Goal: Contribute content: Contribute content

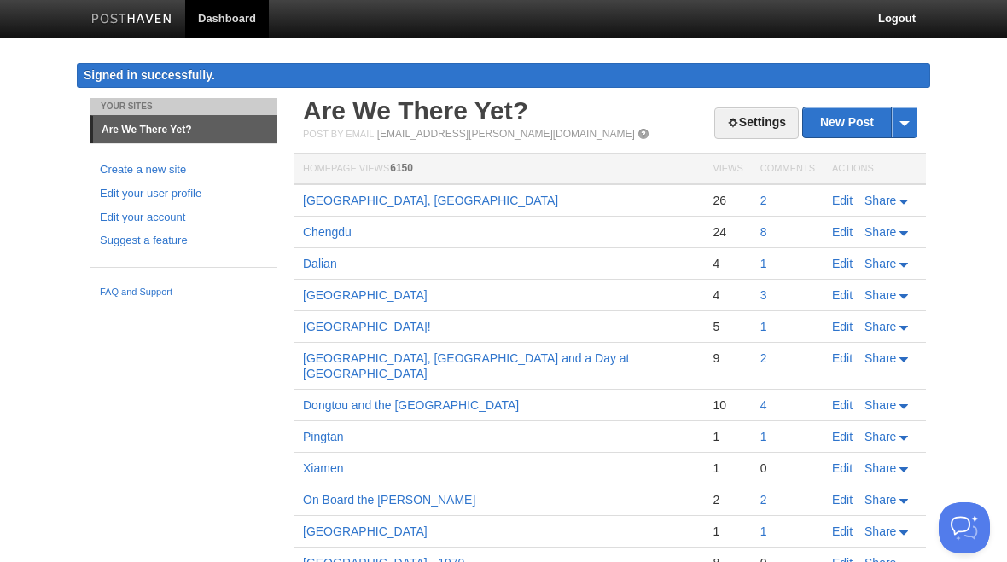
click at [849, 126] on link "New Post" at bounding box center [860, 123] width 114 height 30
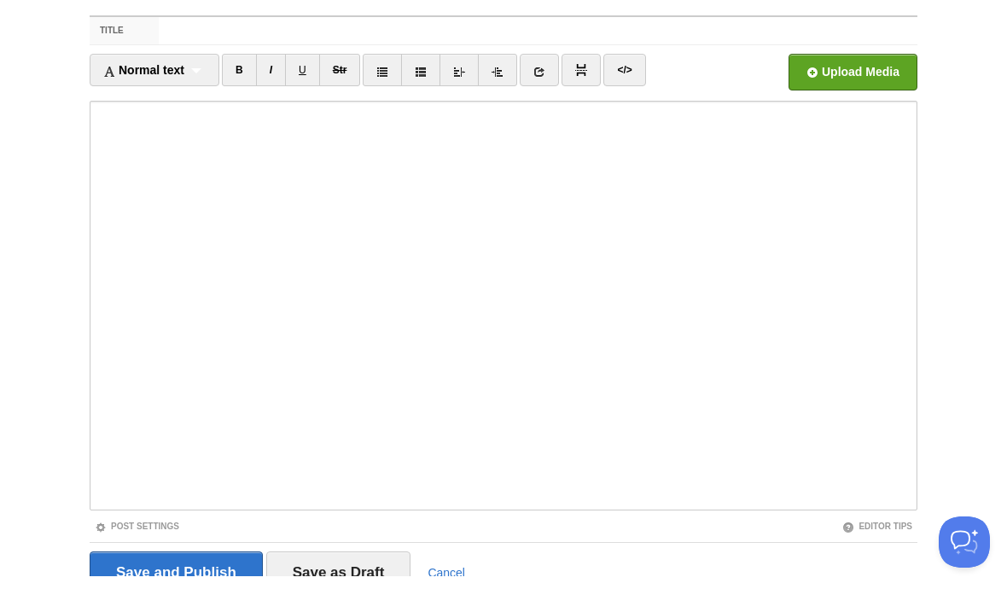
scroll to position [112, 0]
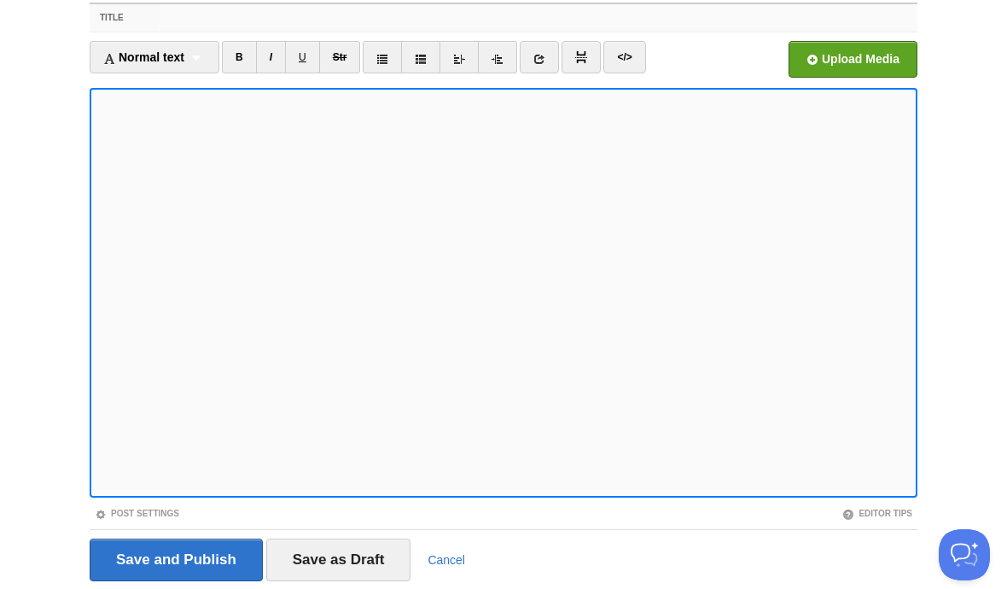
click at [180, 20] on input "Title" at bounding box center [538, 17] width 759 height 27
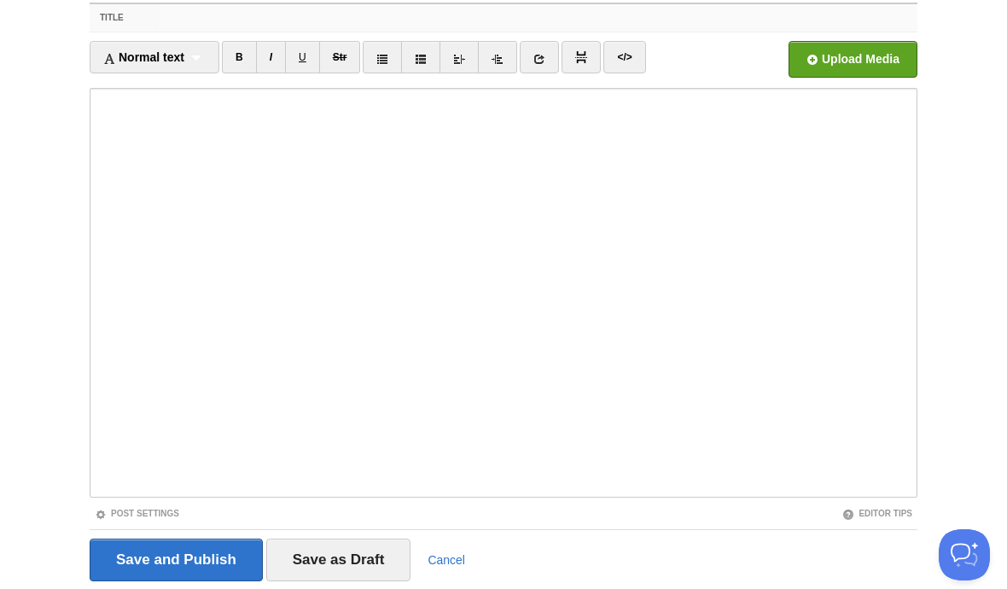
click at [217, 20] on input "Title" at bounding box center [538, 17] width 759 height 27
paste input "Xi’an"
type input "Xi’an"
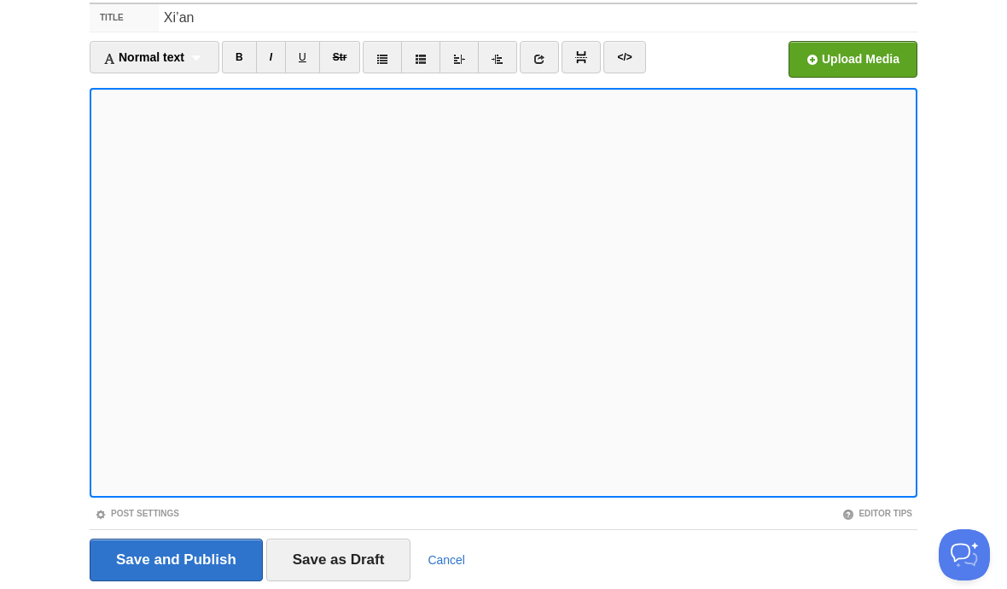
click at [247, 67] on link "B" at bounding box center [239, 57] width 35 height 32
click at [256, 61] on link "B" at bounding box center [239, 57] width 35 height 32
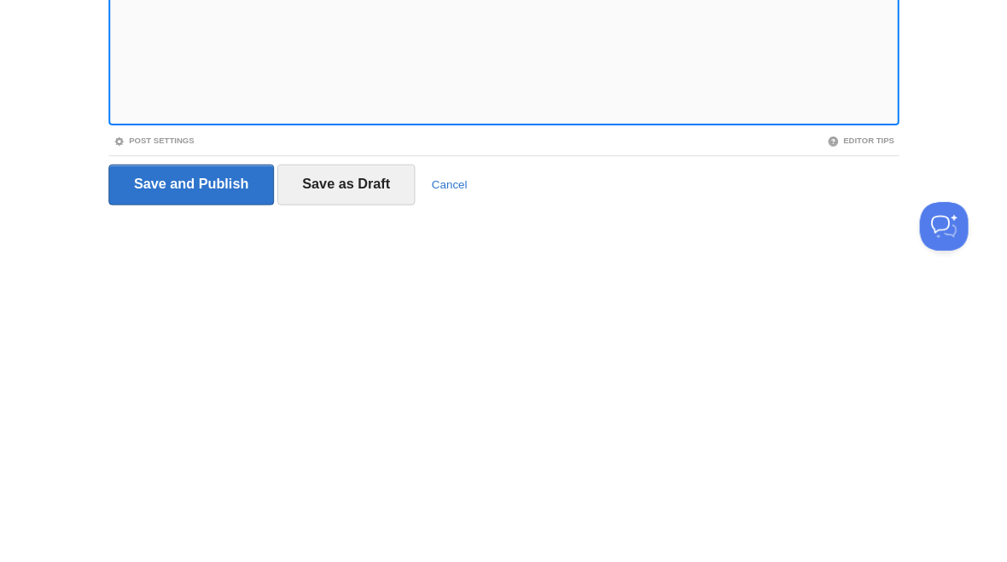
scroll to position [167, 0]
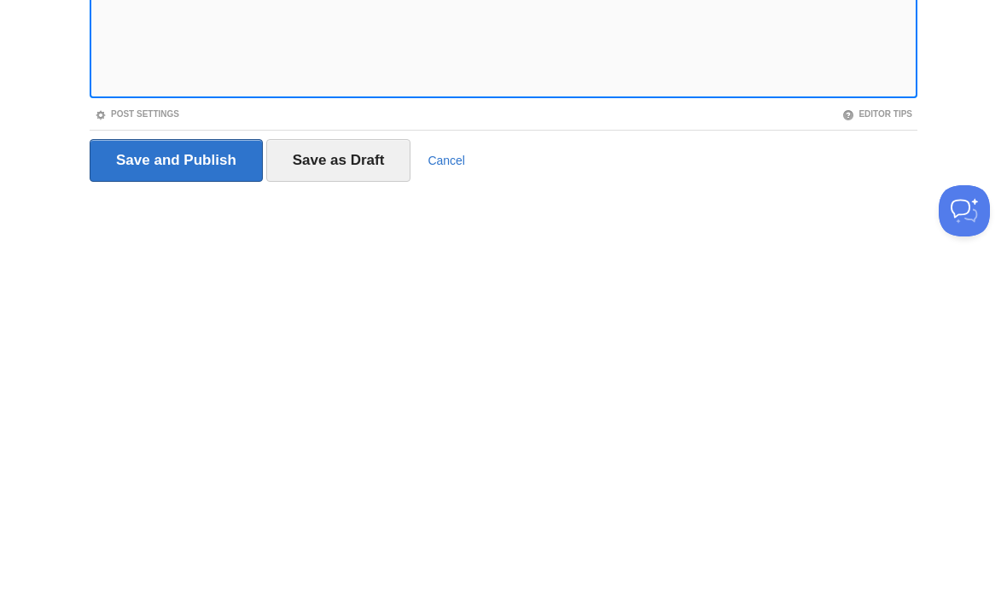
click at [347, 483] on input "Save as Draft" at bounding box center [338, 504] width 145 height 43
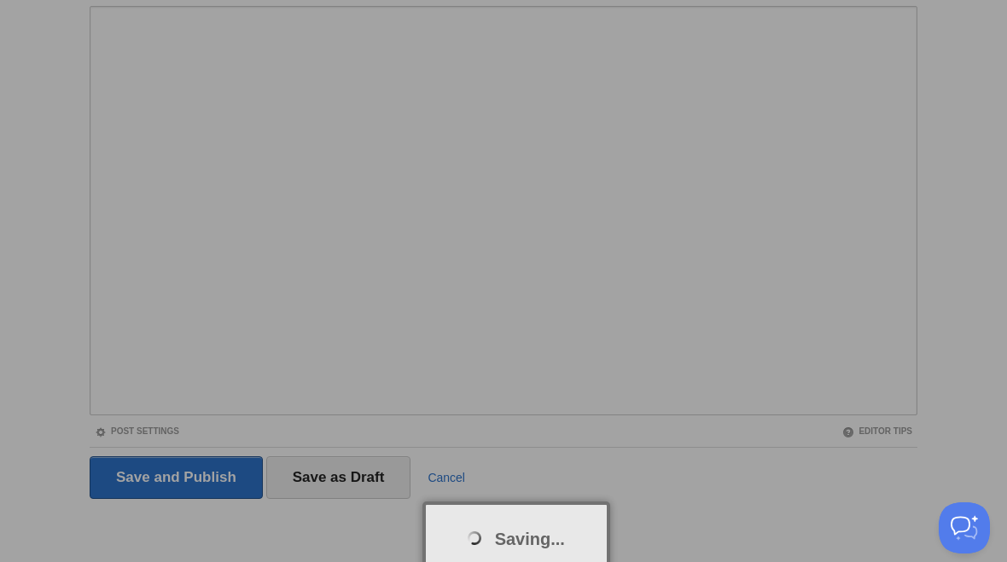
scroll to position [99, 0]
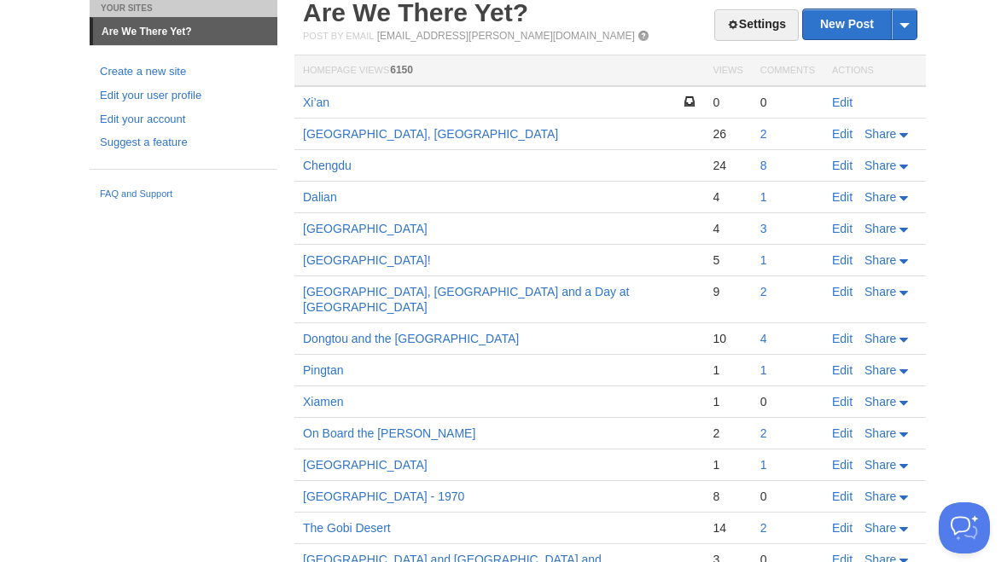
click at [848, 100] on link "Edit" at bounding box center [842, 103] width 20 height 14
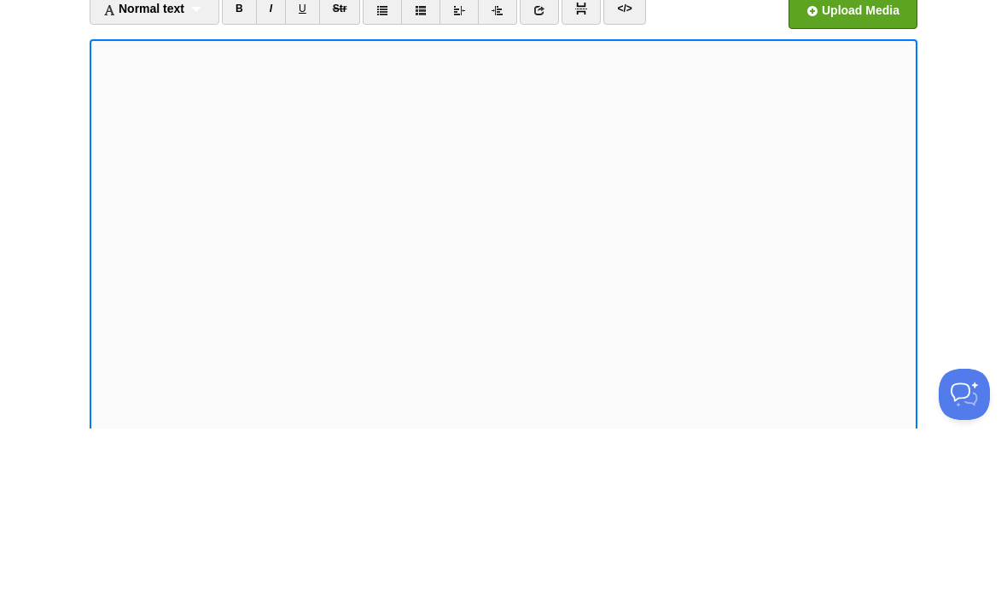
click at [283, 153] on link "I" at bounding box center [271, 169] width 30 height 32
click at [284, 153] on link "I" at bounding box center [271, 169] width 30 height 32
click at [272, 153] on link "I" at bounding box center [271, 169] width 30 height 32
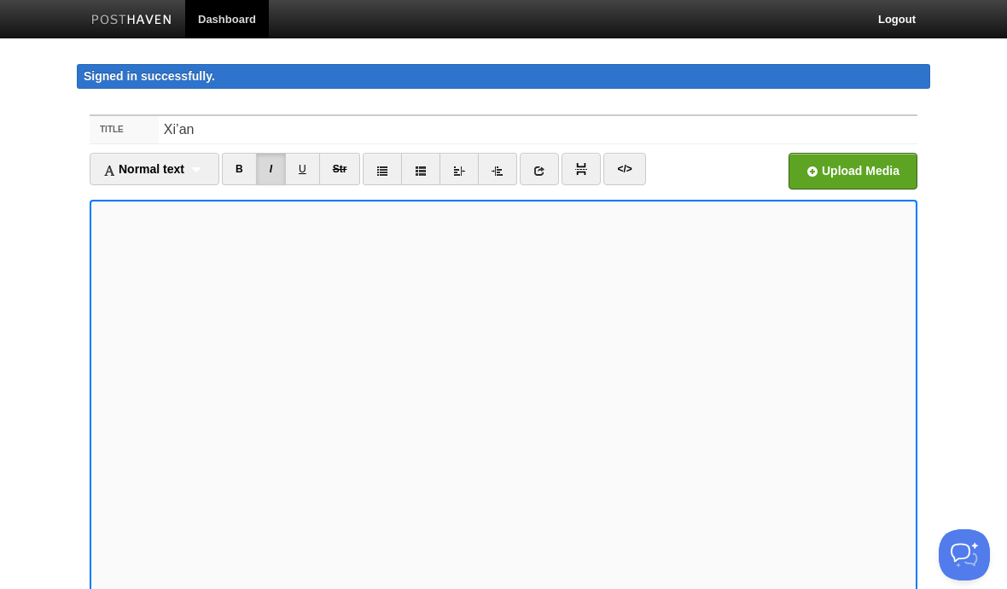
click at [864, 178] on input "file" at bounding box center [338, 175] width 1292 height 87
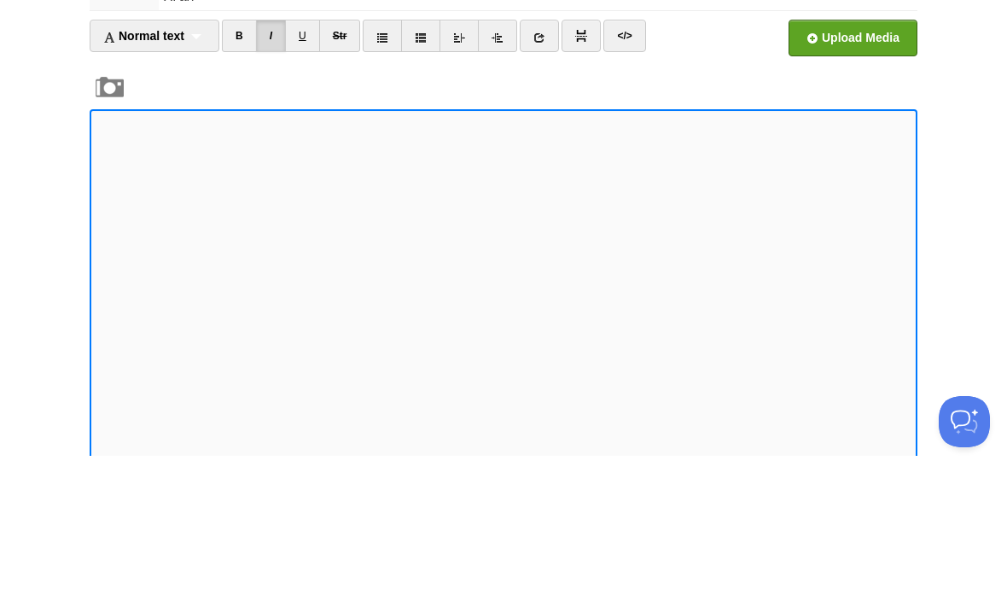
click at [874, 132] on input "file" at bounding box center [338, 175] width 1292 height 87
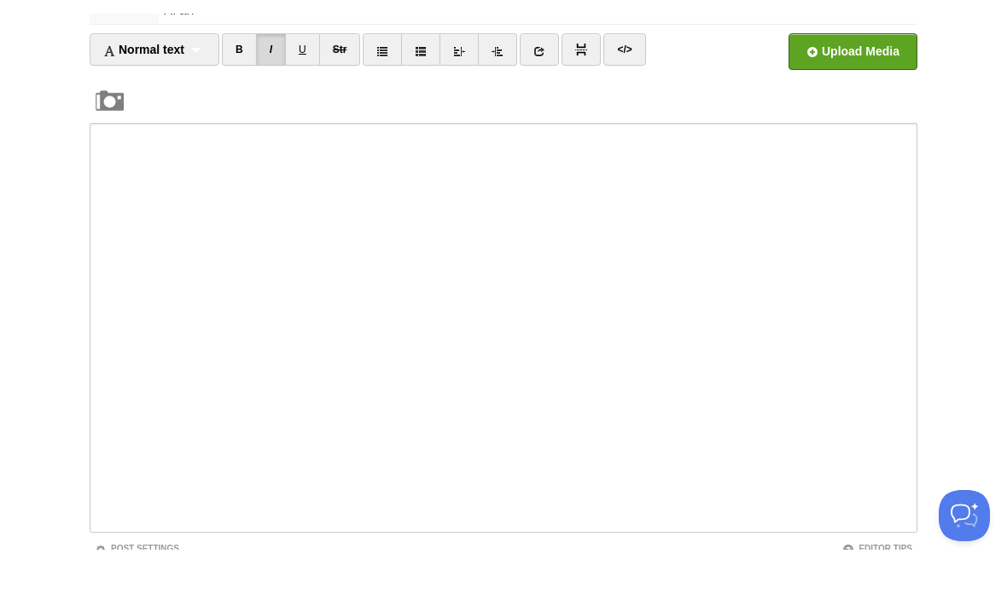
scroll to position [133, 0]
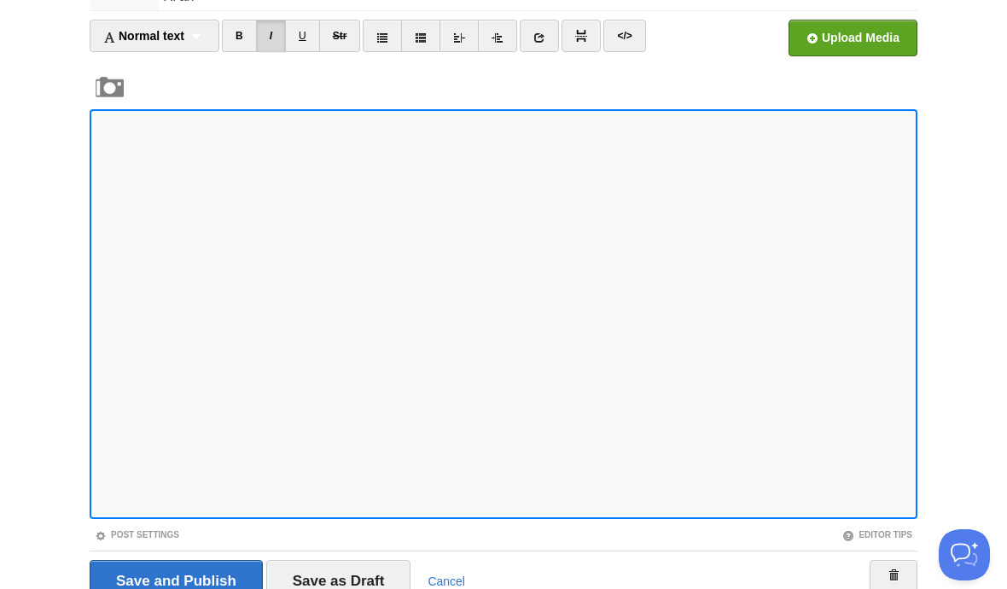
click at [95, 189] on iframe at bounding box center [504, 314] width 828 height 410
click at [873, 42] on input "file" at bounding box center [338, 42] width 1292 height 87
click at [868, 42] on input "file" at bounding box center [338, 42] width 1292 height 87
click at [866, 38] on input "file" at bounding box center [338, 42] width 1292 height 87
click at [870, 35] on input "file" at bounding box center [338, 42] width 1292 height 87
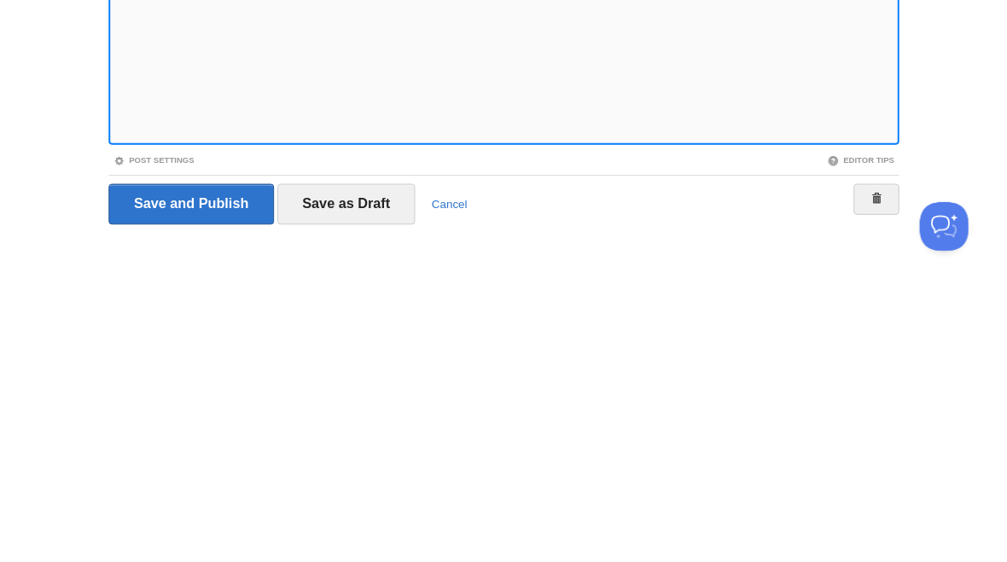
scroll to position [210, 0]
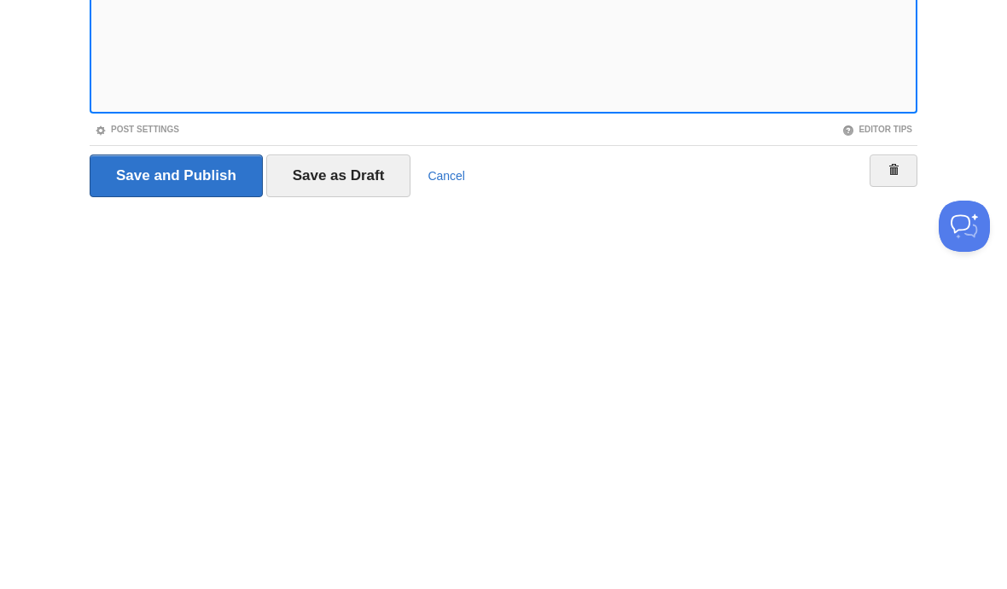
click at [358, 483] on input "Save as Draft" at bounding box center [338, 504] width 145 height 43
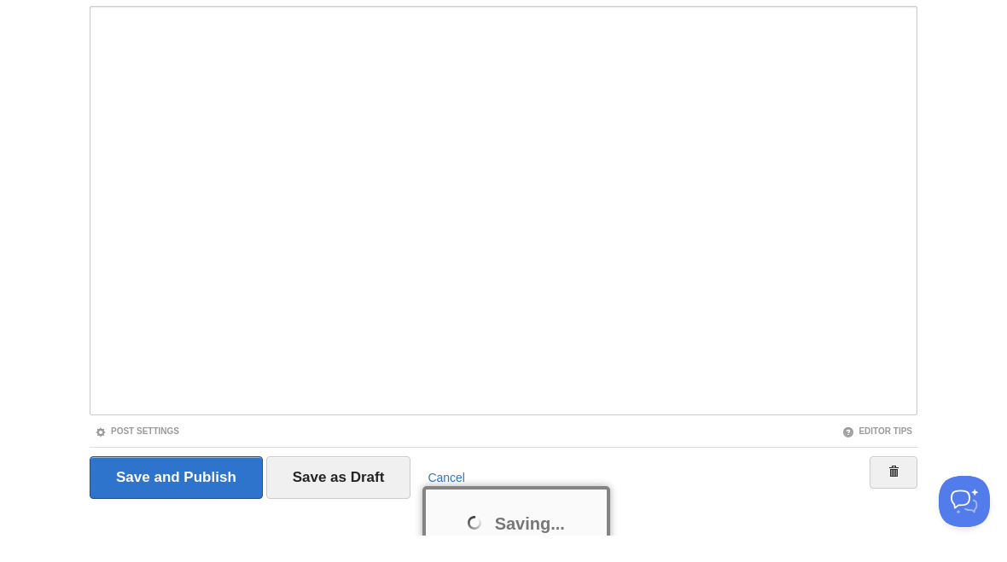
scroll to position [236, 0]
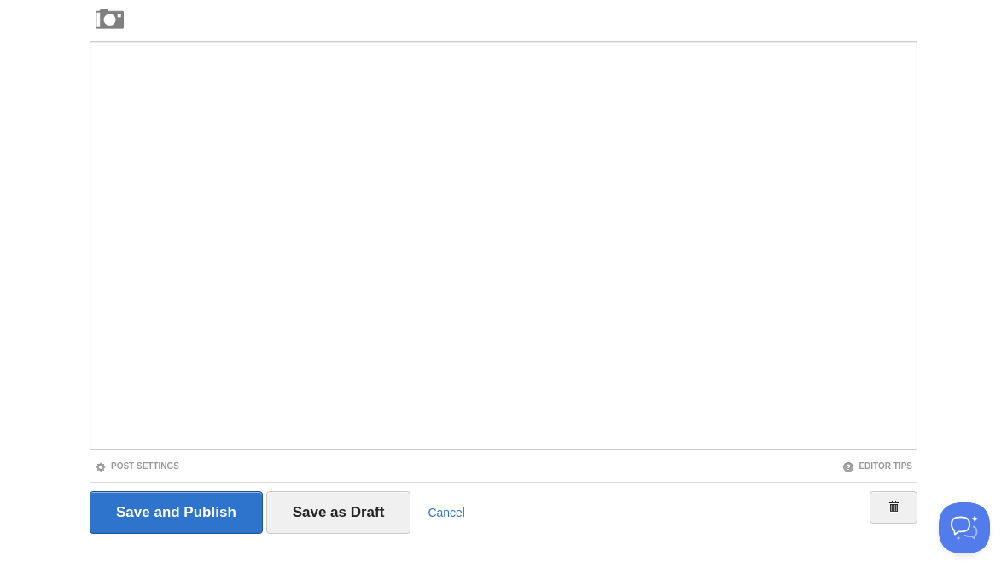
scroll to position [99, 0]
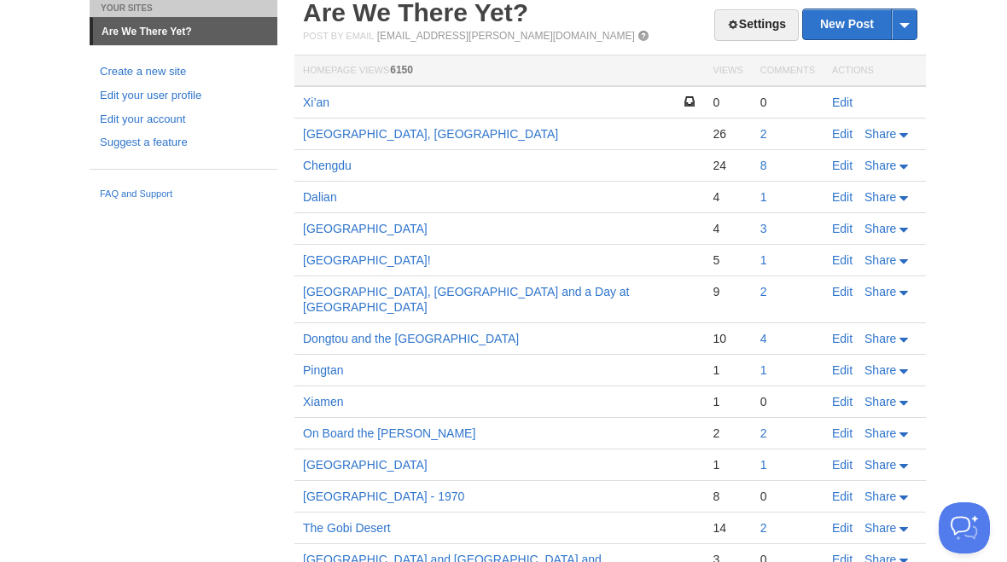
click at [853, 100] on link "Edit" at bounding box center [842, 103] width 20 height 14
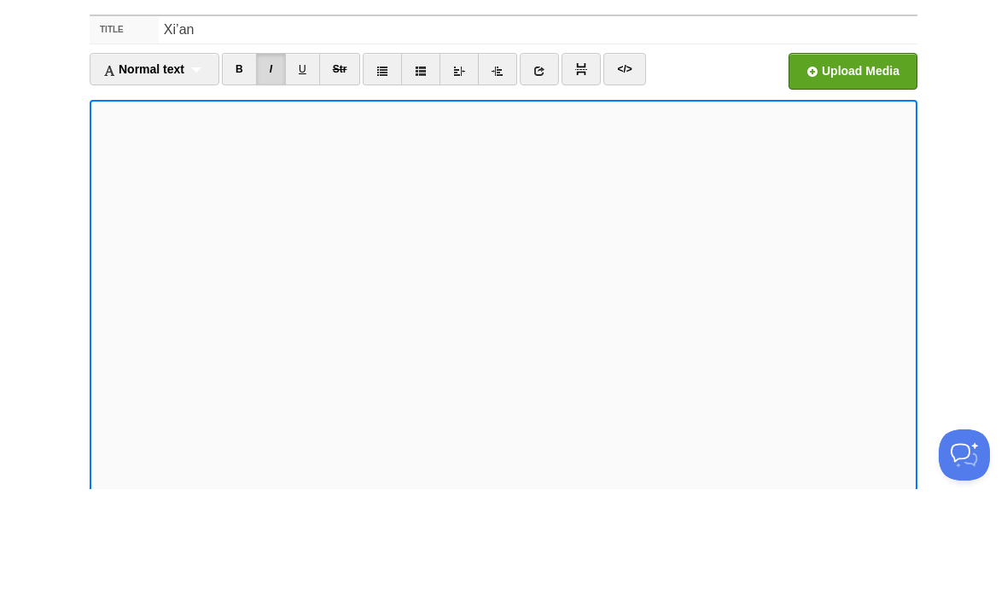
click at [865, 132] on input "file" at bounding box center [338, 175] width 1292 height 87
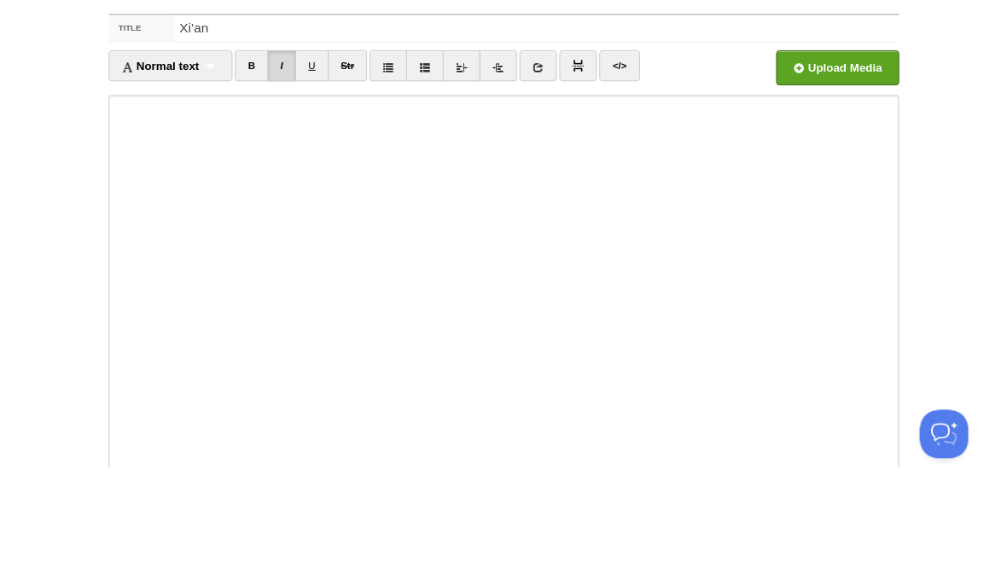
scroll to position [100, 0]
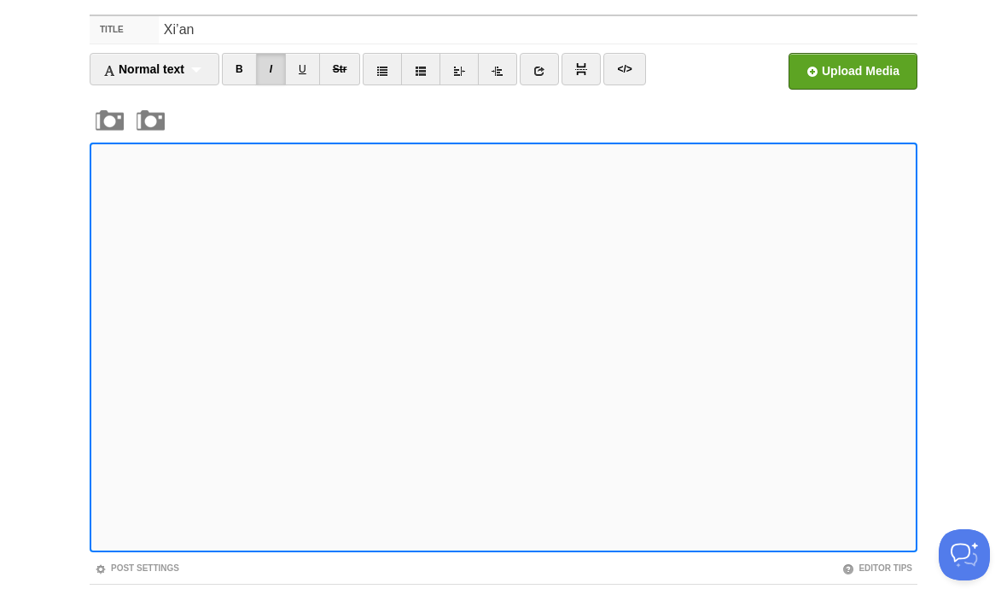
click at [877, 79] on input "file" at bounding box center [338, 75] width 1292 height 87
click at [861, 73] on input "file" at bounding box center [338, 75] width 1292 height 87
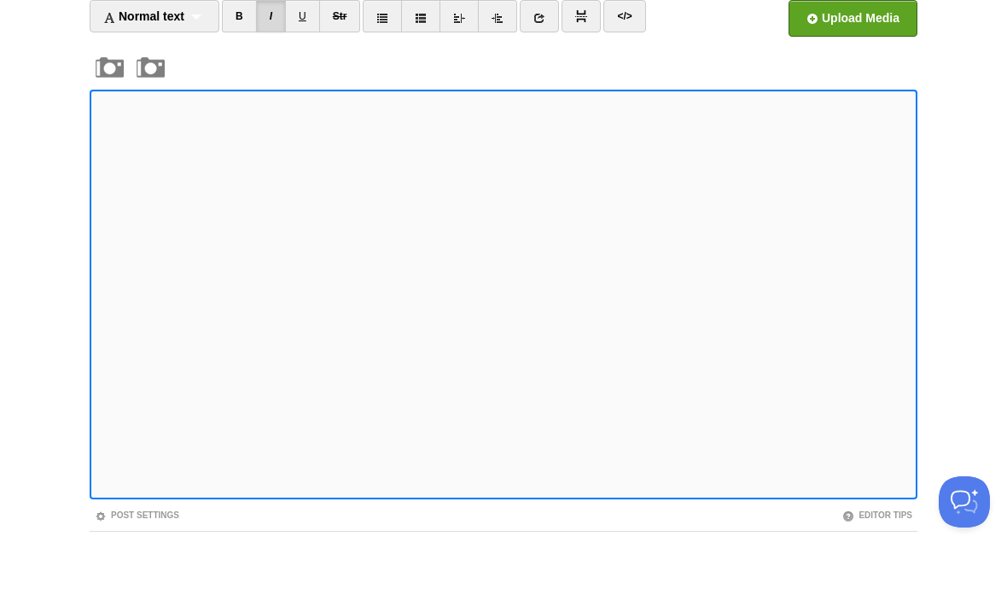
click at [865, 32] on input "file" at bounding box center [338, 75] width 1292 height 87
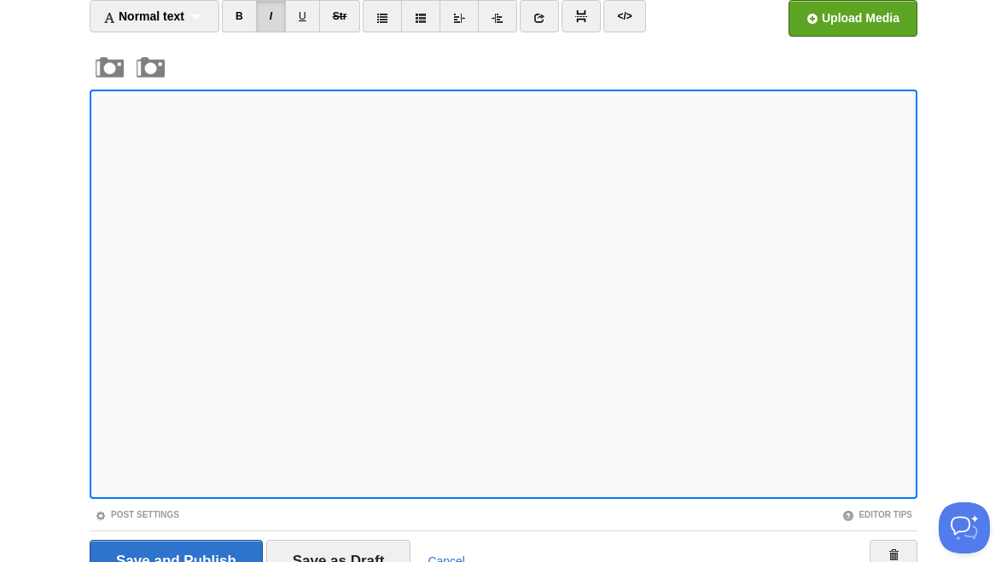
scroll to position [121, 0]
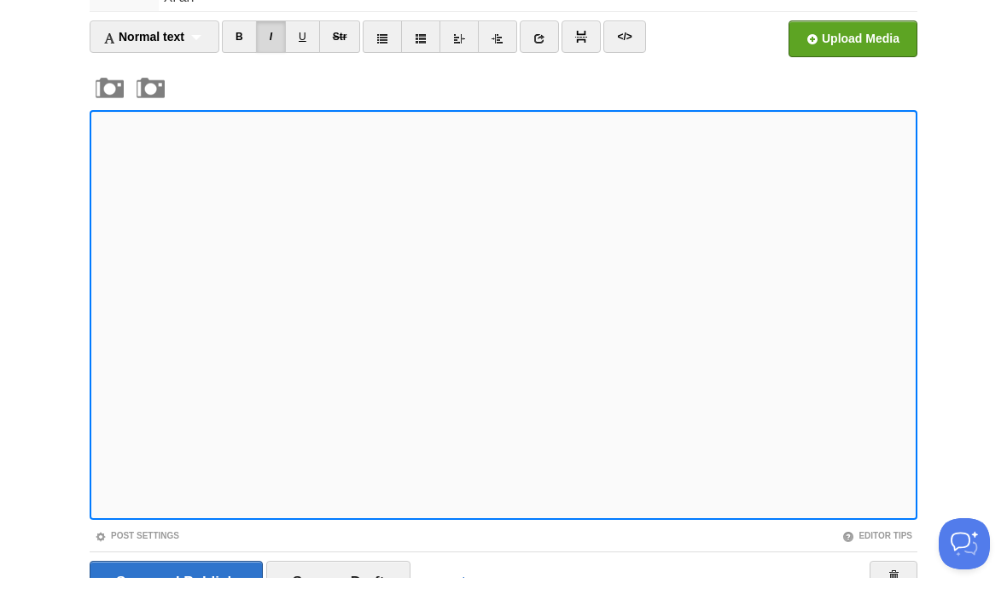
click at [853, 43] on input "file" at bounding box center [338, 54] width 1292 height 87
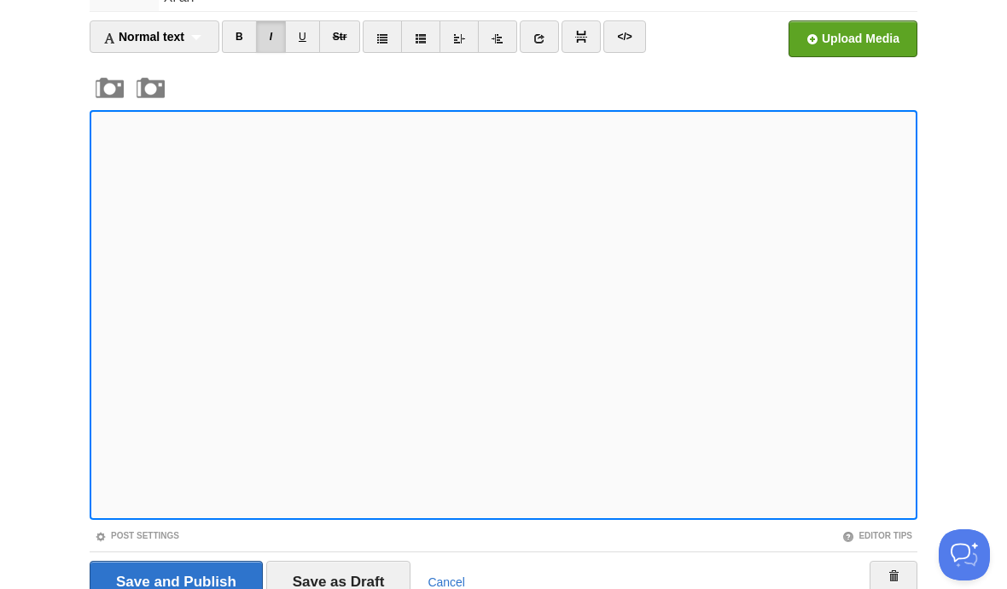
scroll to position [114, 0]
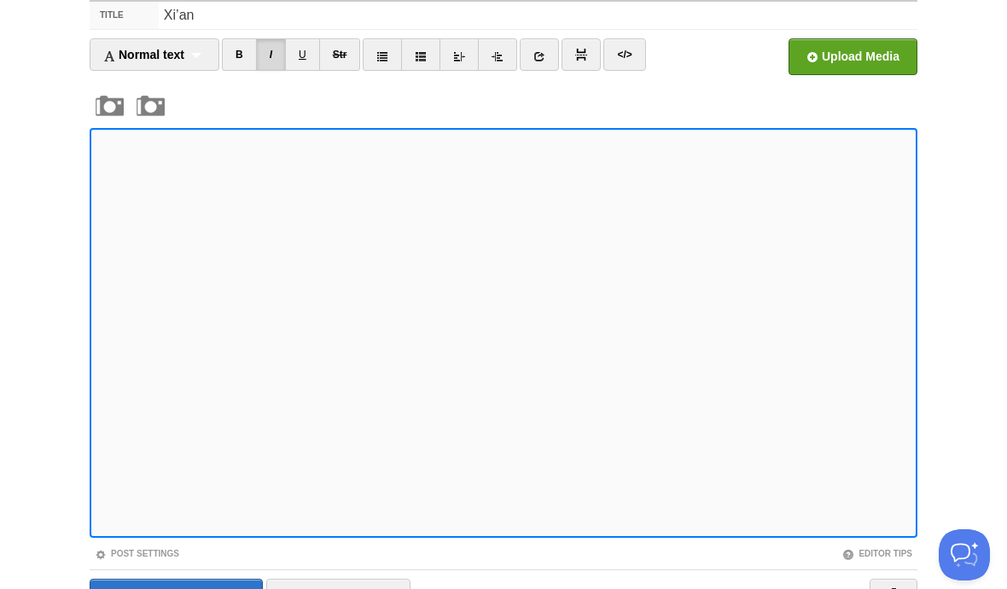
click at [862, 60] on input "file" at bounding box center [338, 61] width 1292 height 87
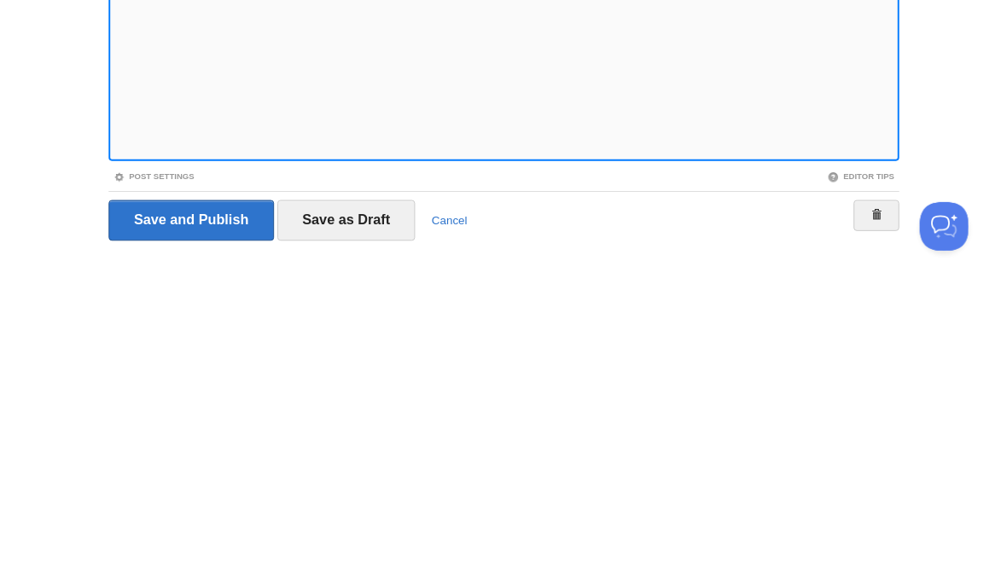
scroll to position [210, 0]
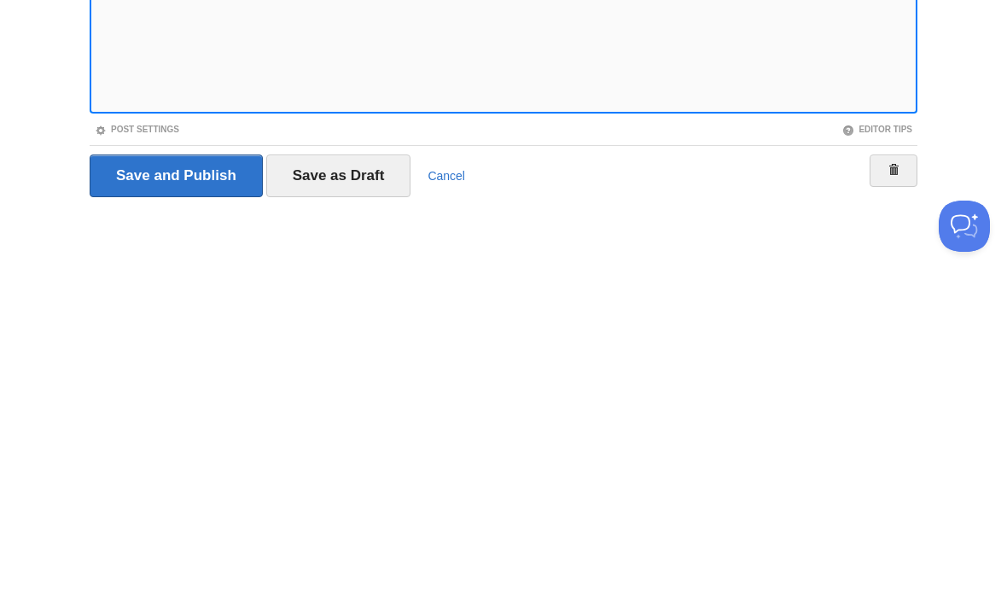
click at [355, 483] on input "Save as Draft" at bounding box center [338, 504] width 145 height 43
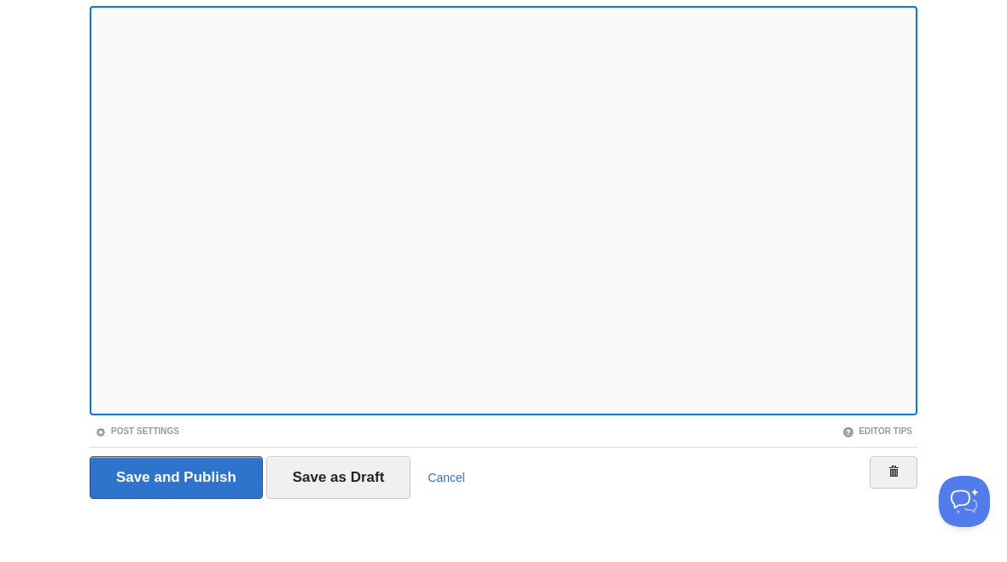
scroll to position [236, 0]
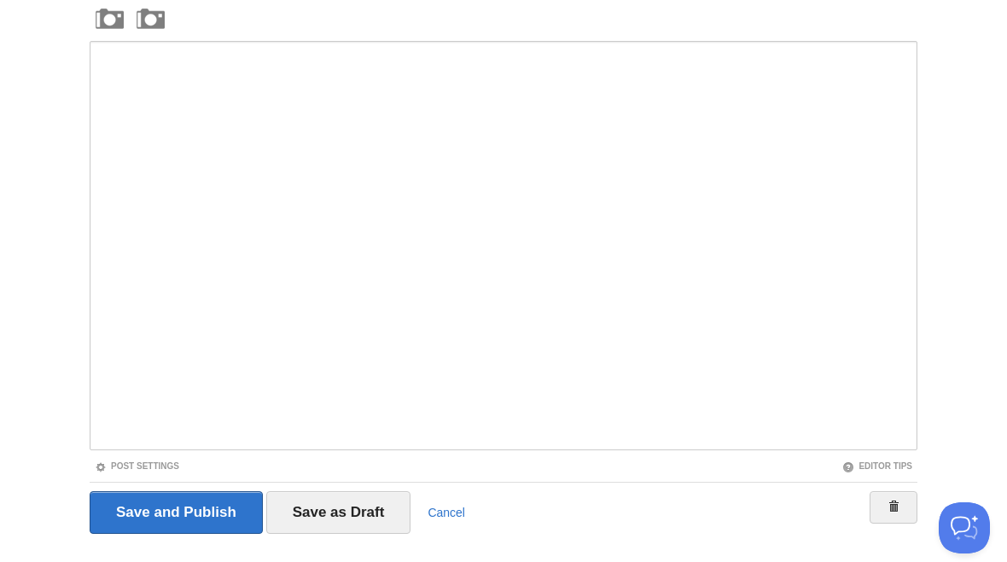
scroll to position [99, 0]
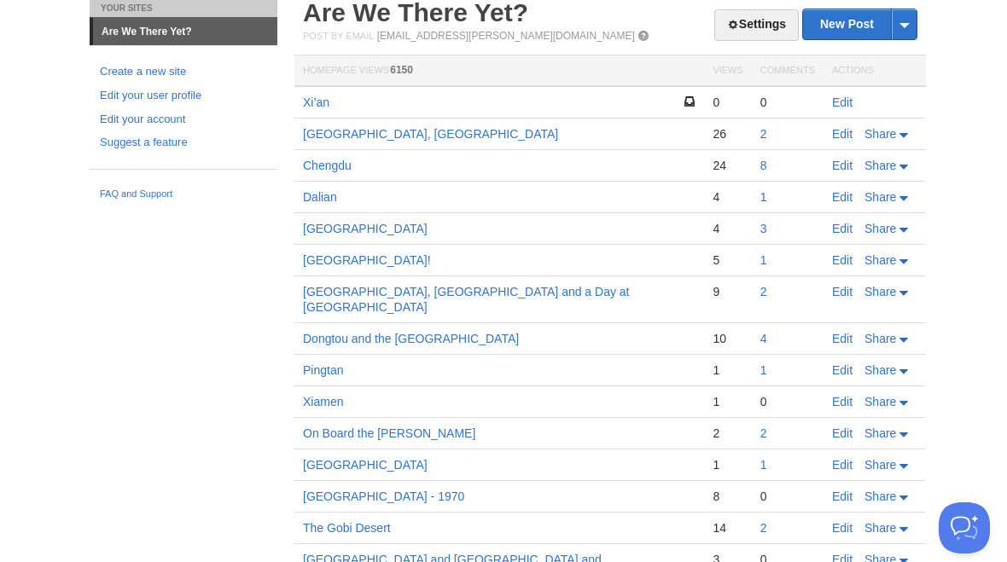
click at [329, 102] on link "Xi’an" at bounding box center [316, 103] width 26 height 14
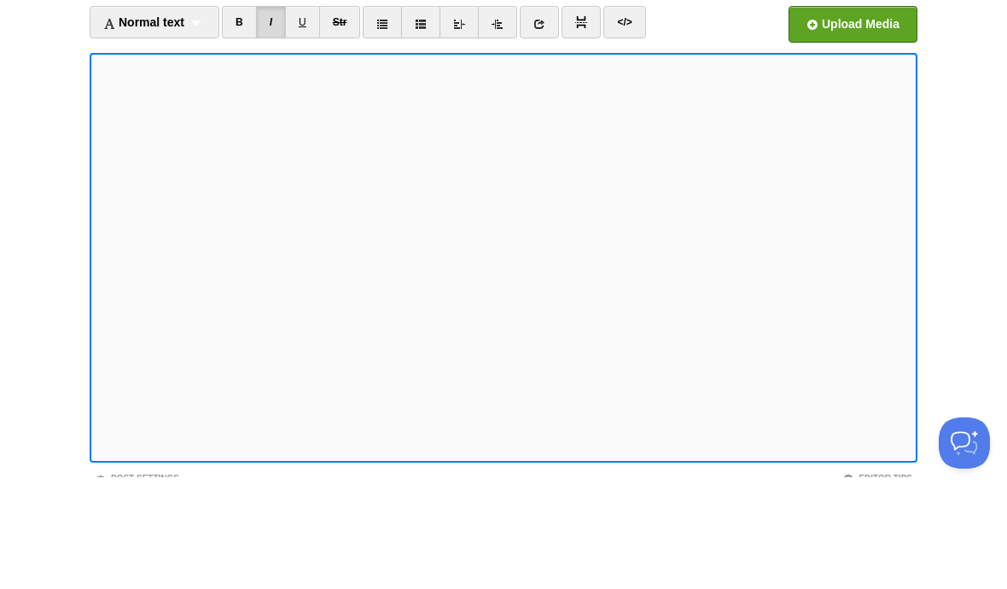
click at [869, 97] on input "file" at bounding box center [338, 140] width 1292 height 87
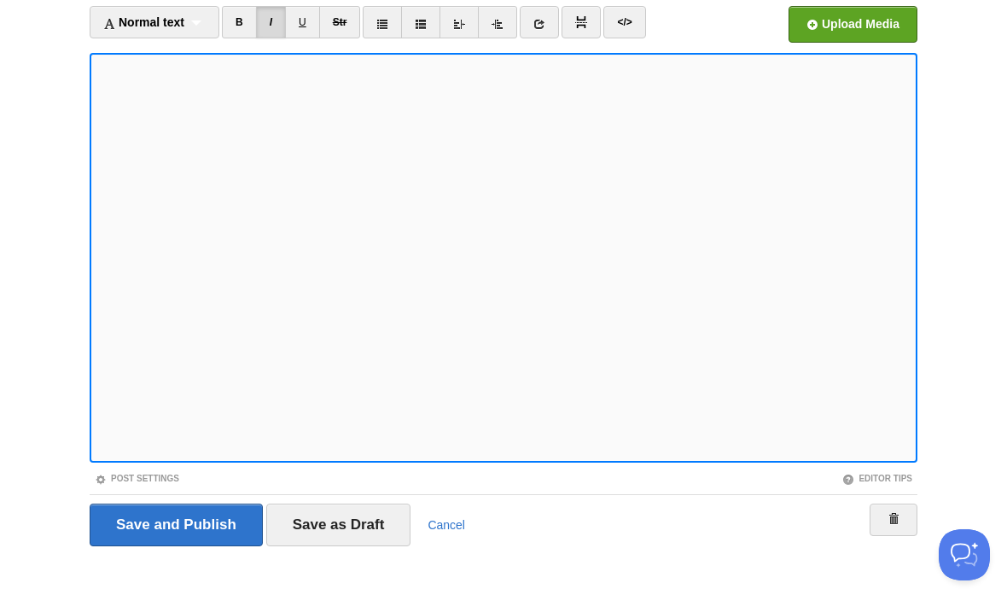
click at [857, 20] on input "file" at bounding box center [338, 28] width 1292 height 87
click at [868, 26] on input "file" at bounding box center [338, 28] width 1292 height 87
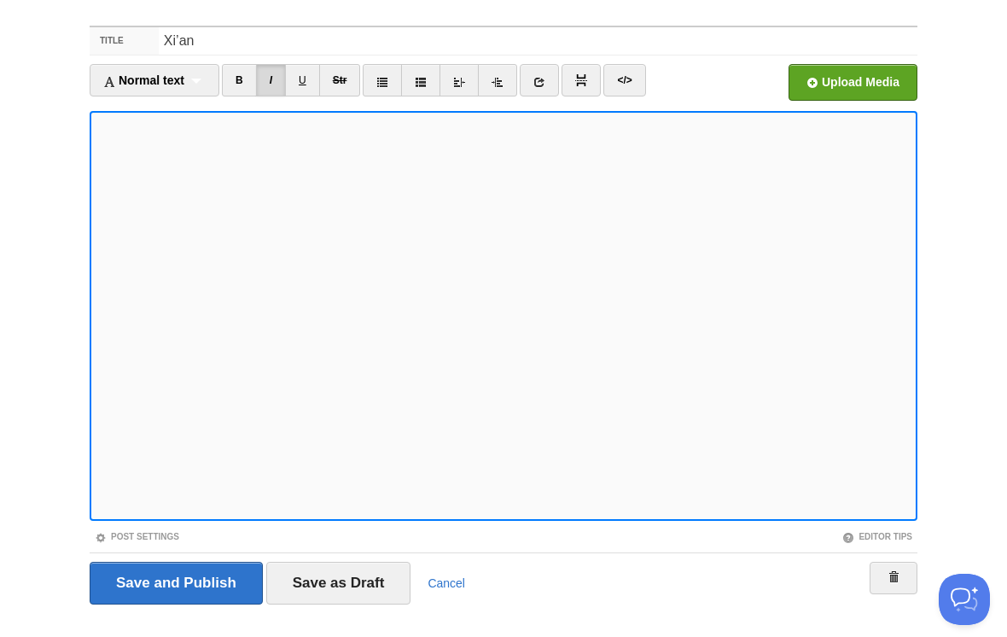
scroll to position [51, 0]
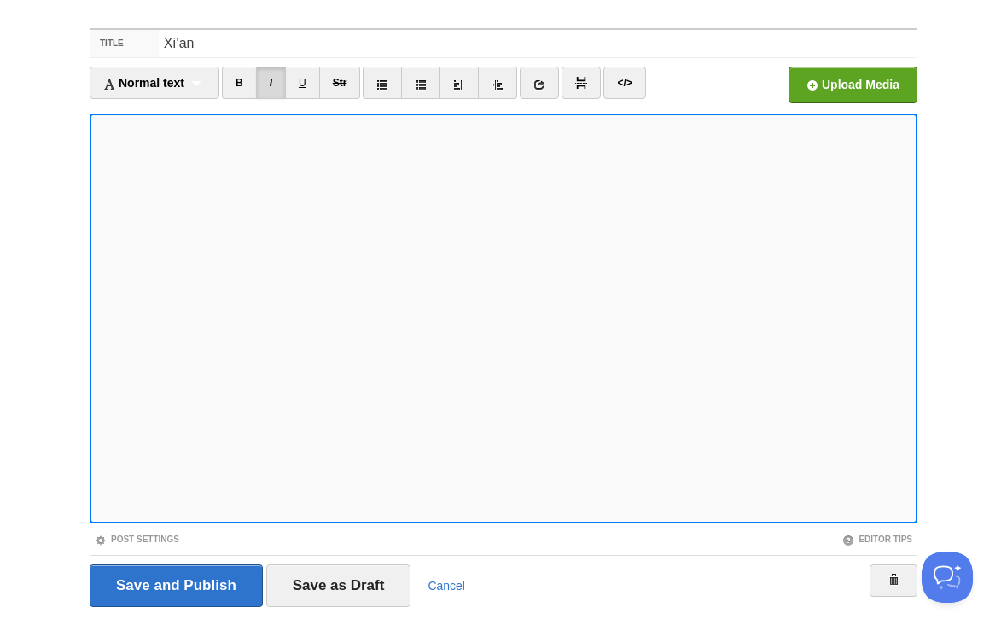
click at [849, 89] on input "file" at bounding box center [338, 89] width 1292 height 87
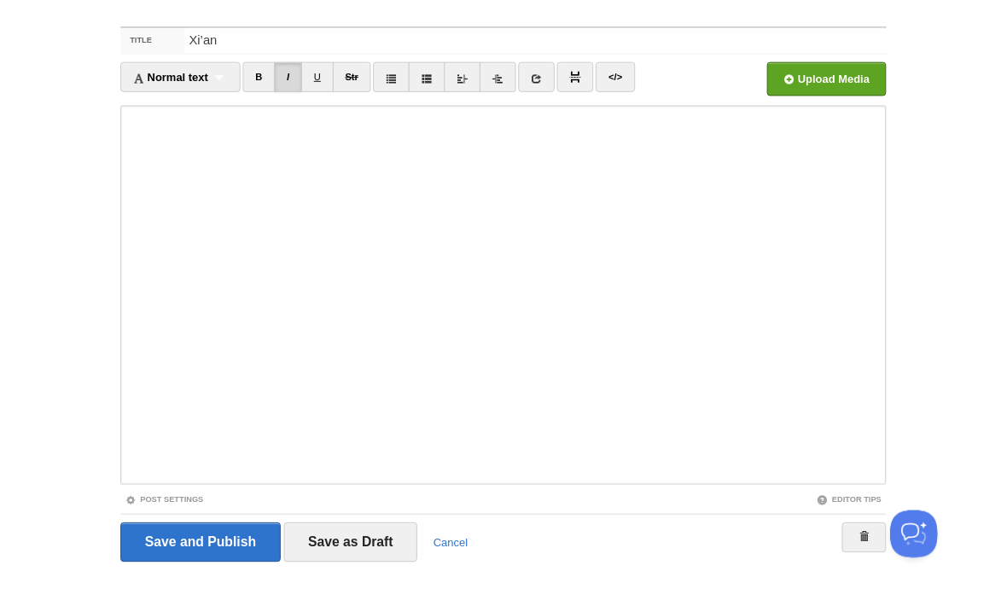
scroll to position [42, 0]
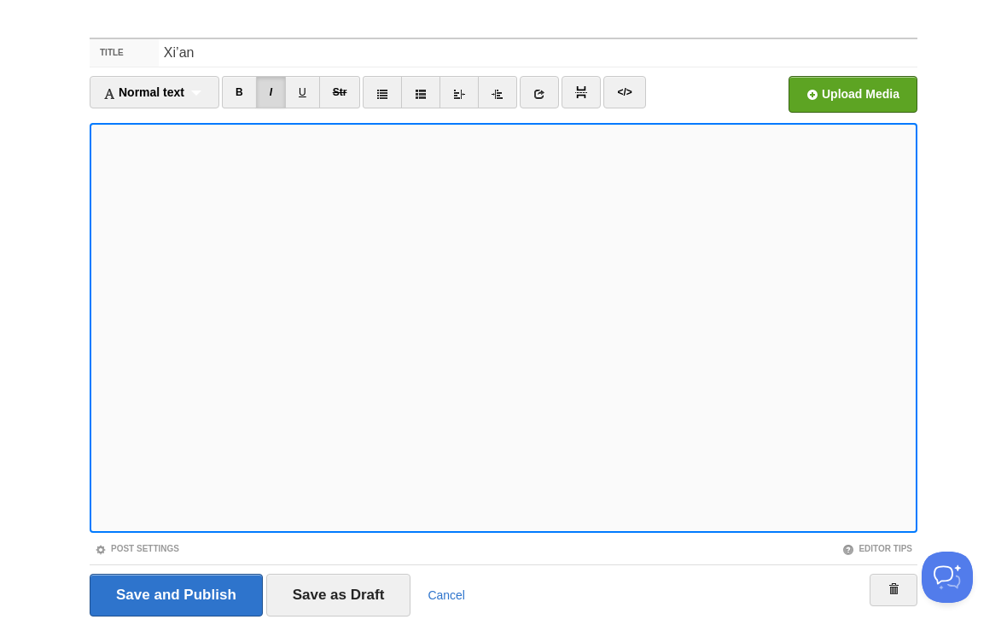
click at [857, 96] on input "file" at bounding box center [338, 98] width 1292 height 87
click at [867, 104] on input "file" at bounding box center [338, 98] width 1292 height 87
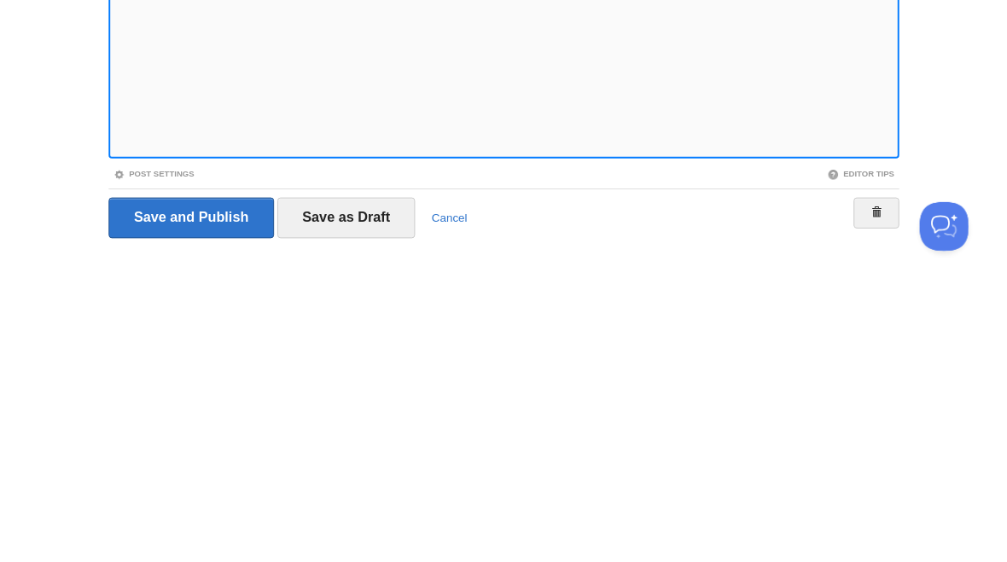
scroll to position [132, 0]
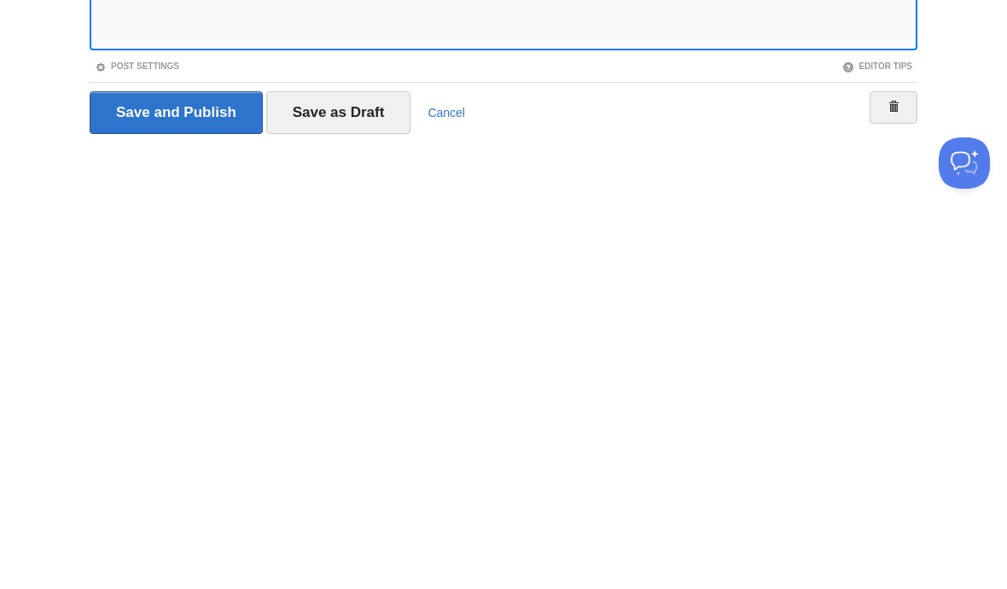
click at [360, 483] on input "Save as Draft" at bounding box center [338, 504] width 145 height 43
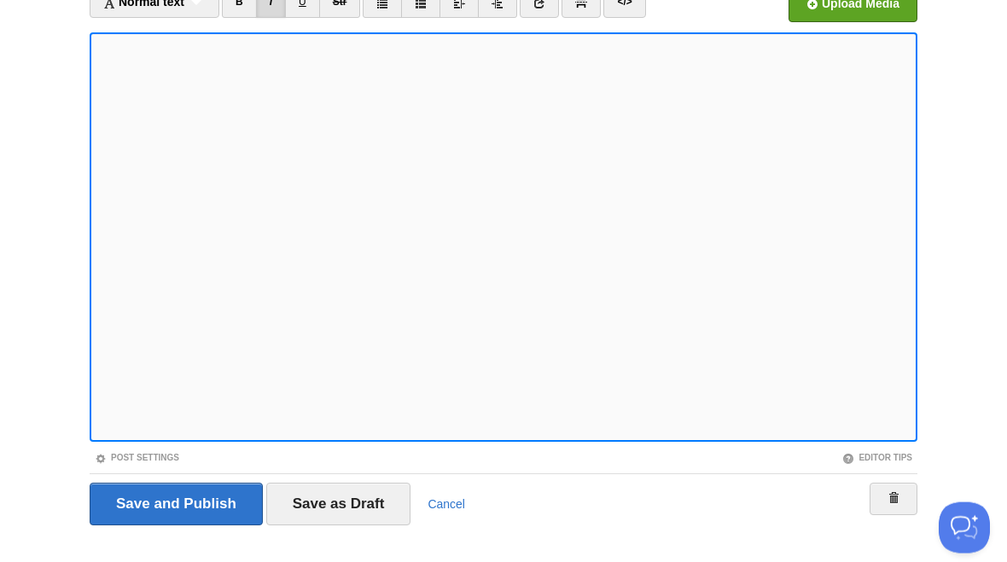
scroll to position [159, 0]
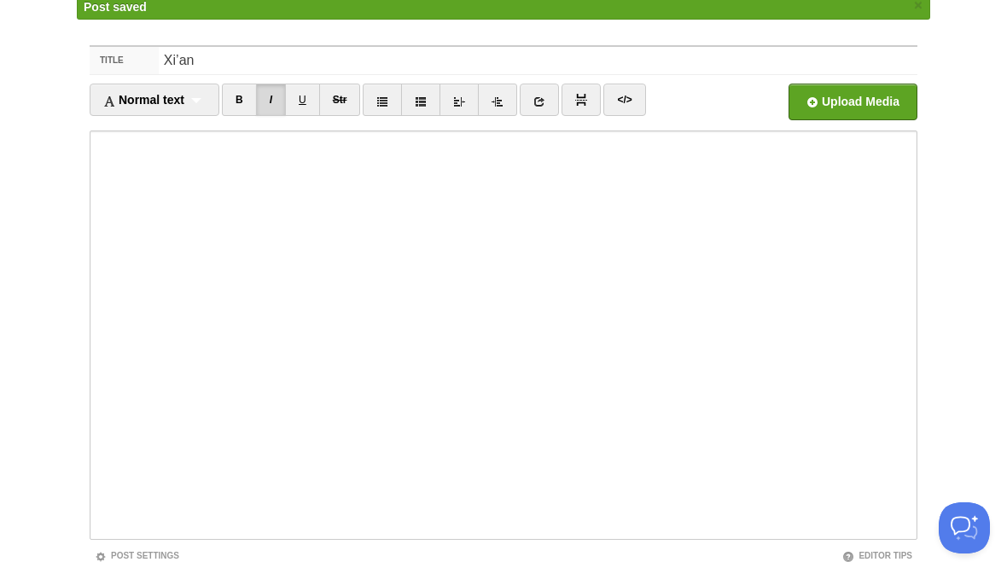
scroll to position [64, 0]
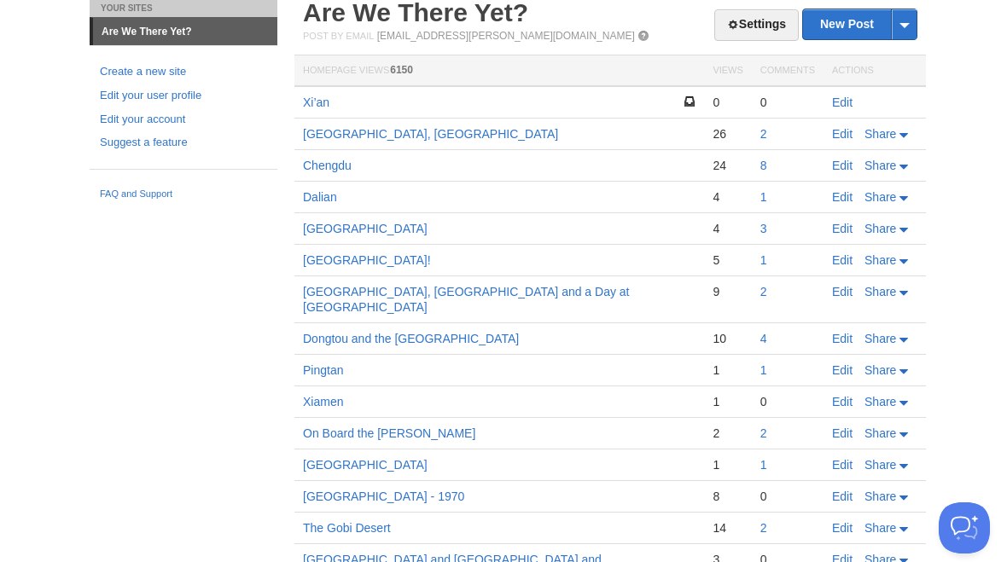
click at [851, 100] on link "Edit" at bounding box center [842, 103] width 20 height 14
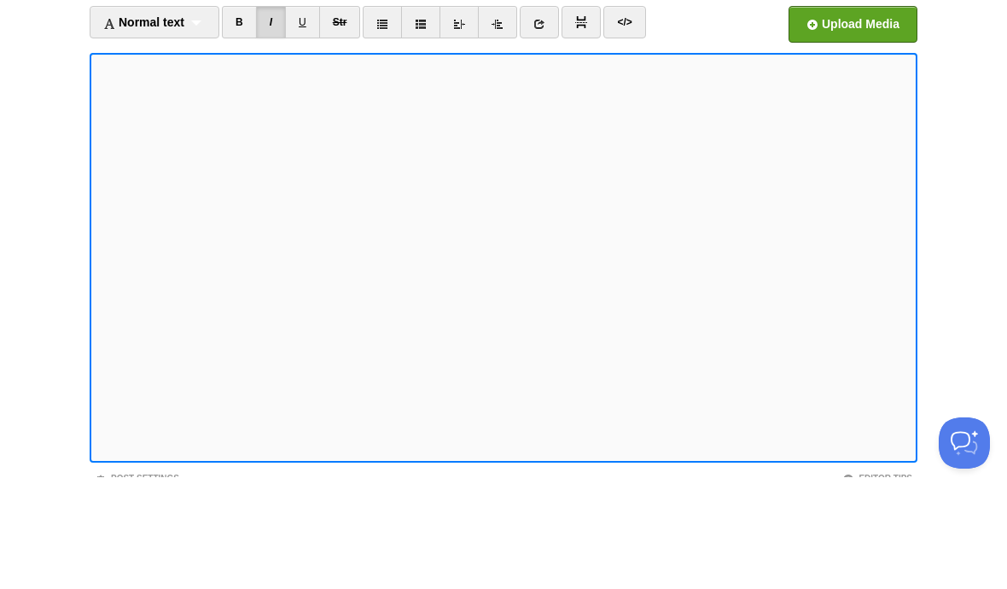
click at [864, 97] on input "file" at bounding box center [338, 140] width 1292 height 87
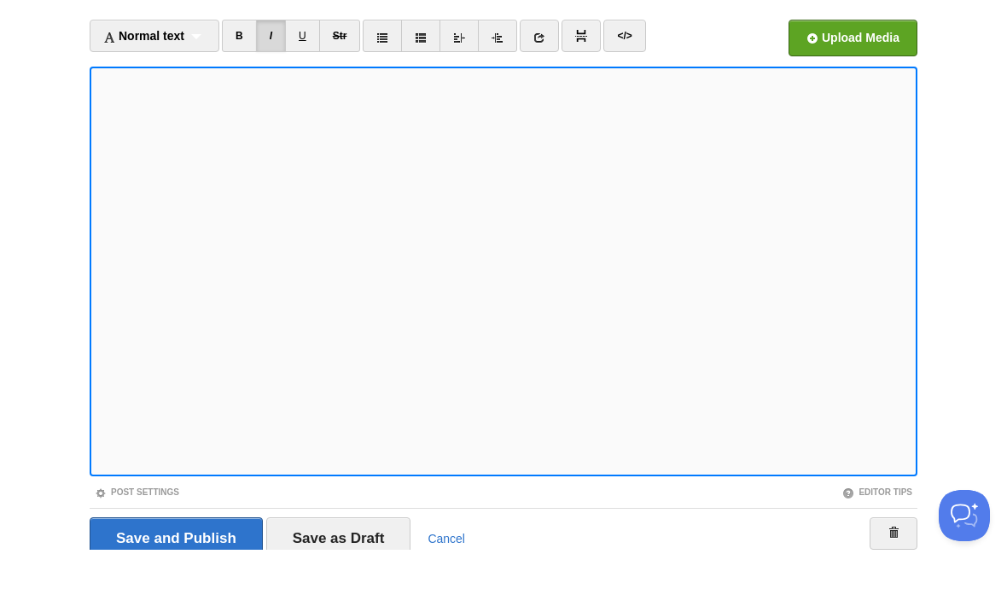
scroll to position [112, 0]
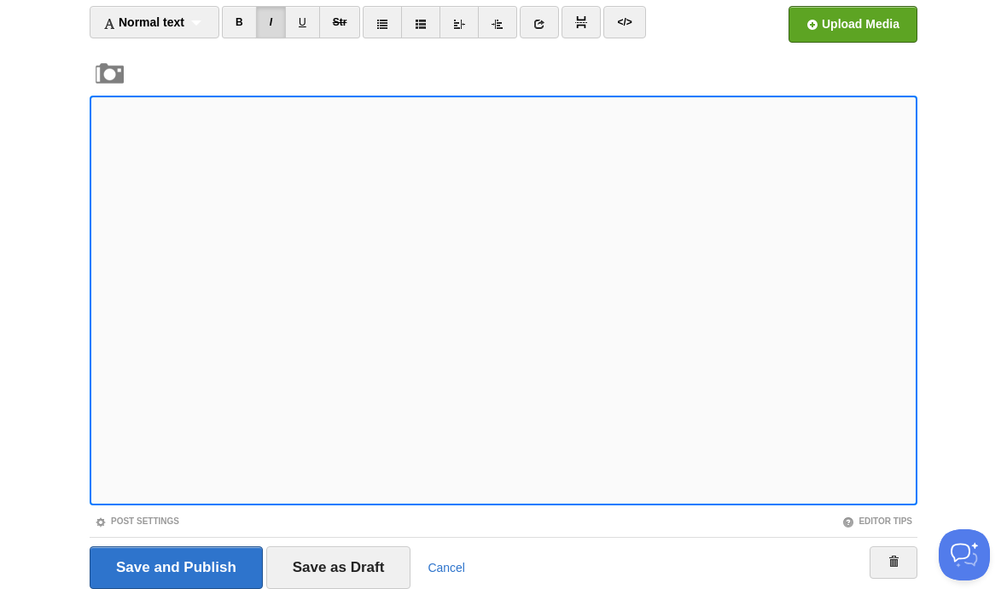
click at [880, 25] on input "file" at bounding box center [338, 28] width 1292 height 87
click at [94, 166] on iframe at bounding box center [504, 301] width 828 height 410
click at [858, 27] on input "file" at bounding box center [338, 28] width 1292 height 87
click at [857, 31] on input "file" at bounding box center [338, 28] width 1292 height 87
click at [863, 17] on input "file" at bounding box center [338, 28] width 1292 height 87
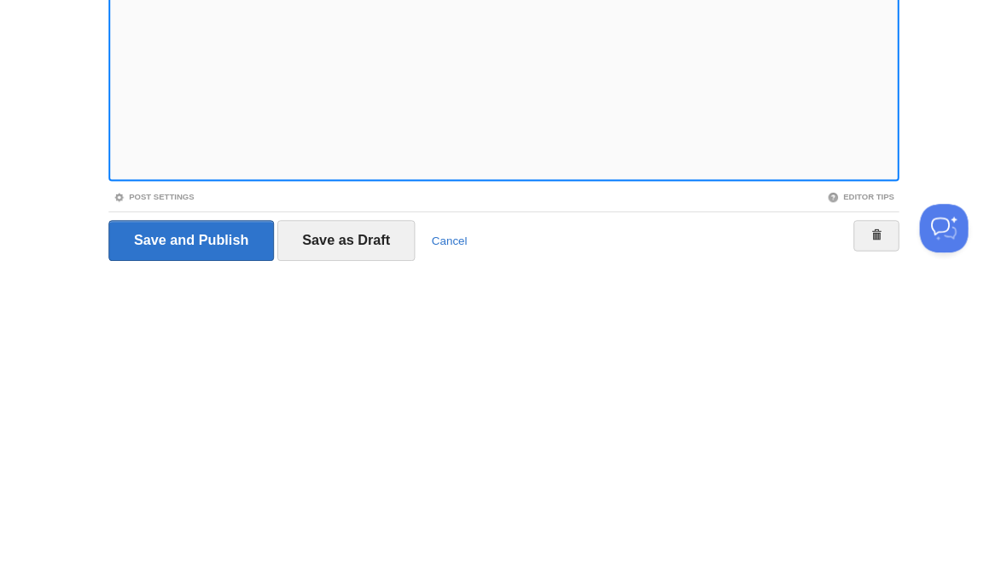
scroll to position [175, 0]
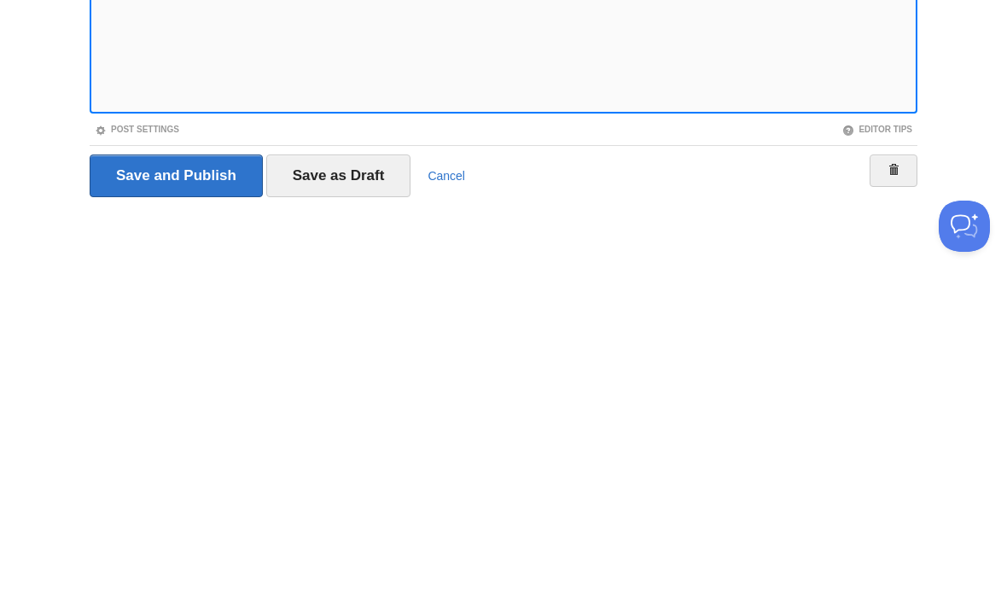
click at [359, 483] on input "Save as Draft" at bounding box center [338, 504] width 145 height 43
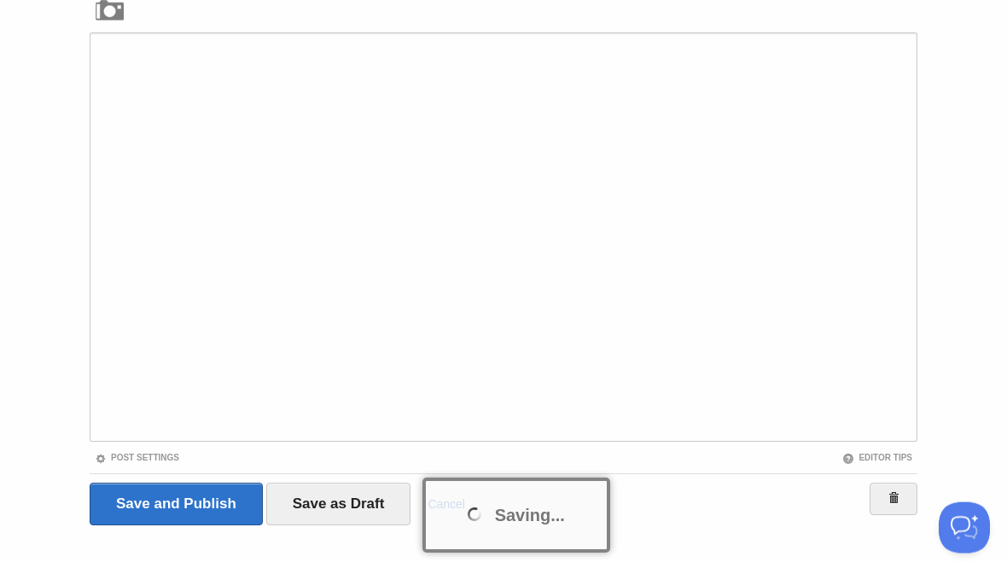
scroll to position [201, 0]
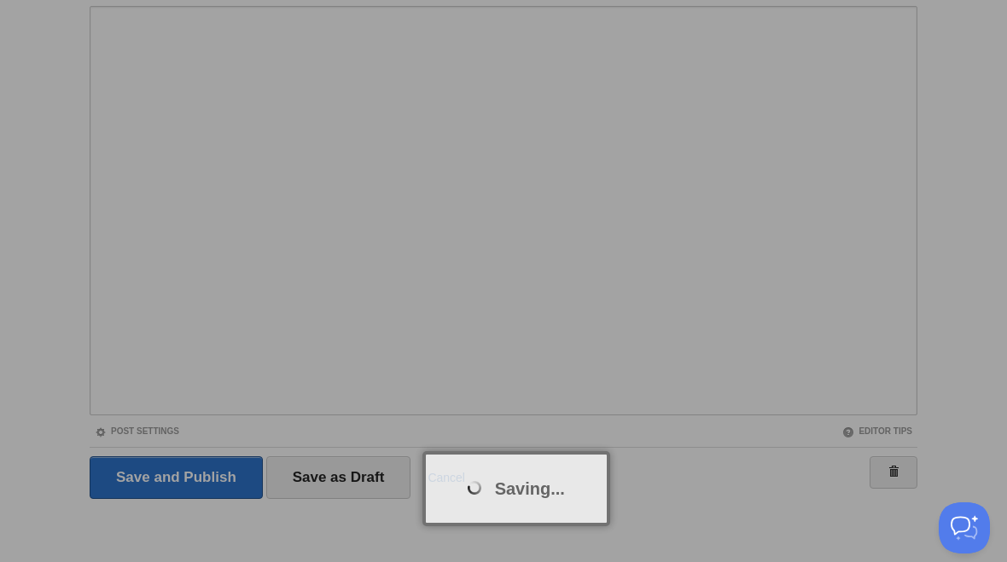
scroll to position [64, 0]
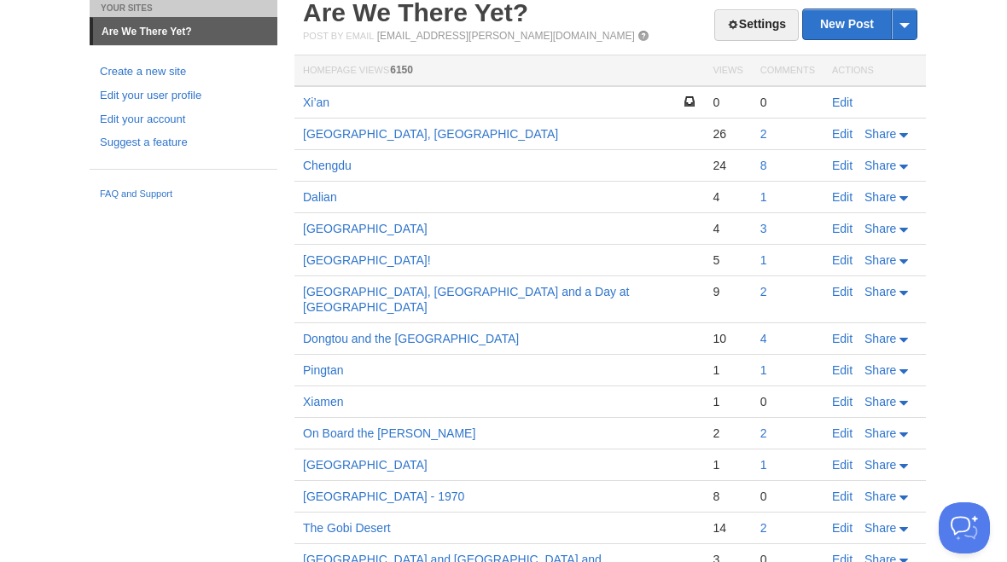
click at [327, 96] on link "Xi’an" at bounding box center [316, 103] width 26 height 14
